Goal: Information Seeking & Learning: Learn about a topic

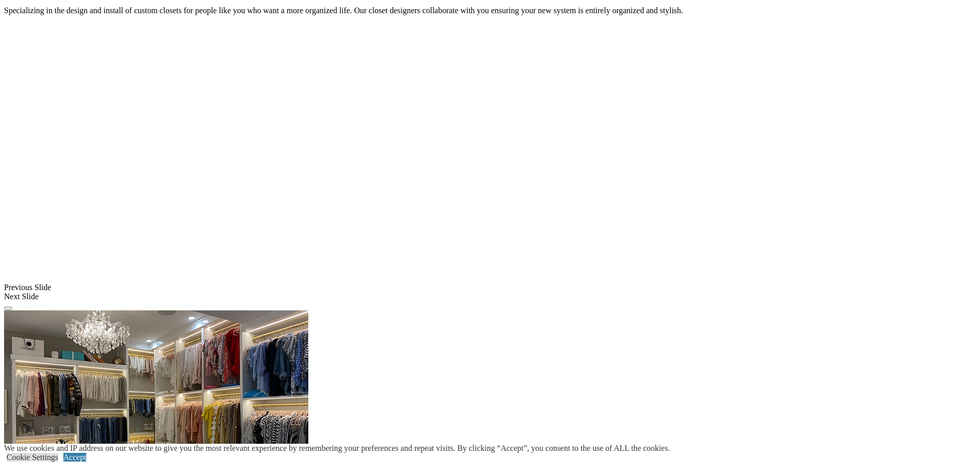
scroll to position [964, 0]
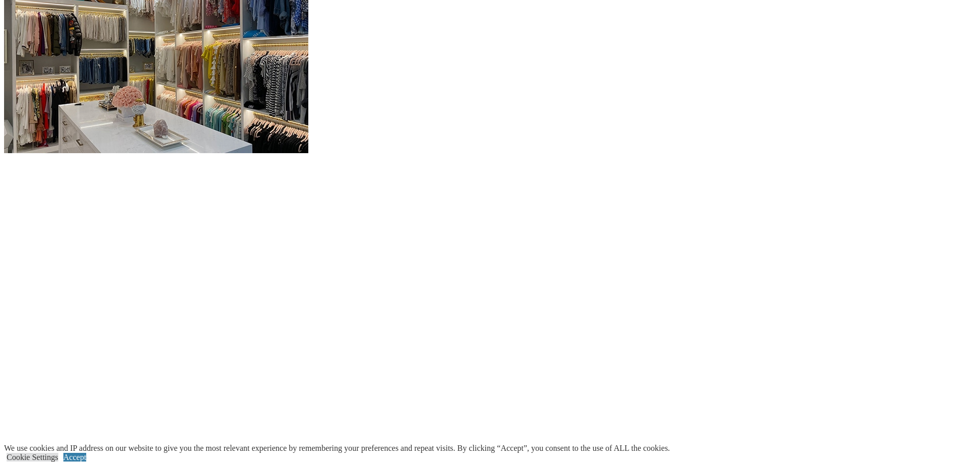
scroll to position [1065, 0]
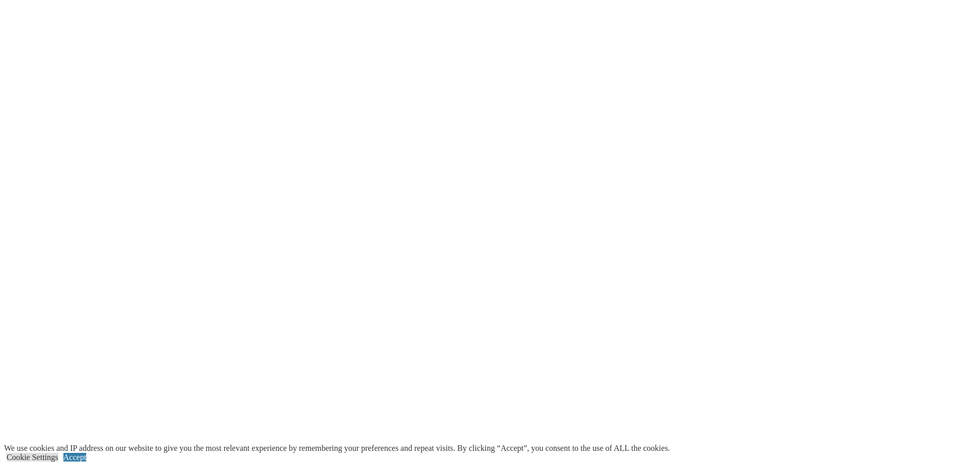
scroll to position [1268, 0]
